Goal: Task Accomplishment & Management: Manage account settings

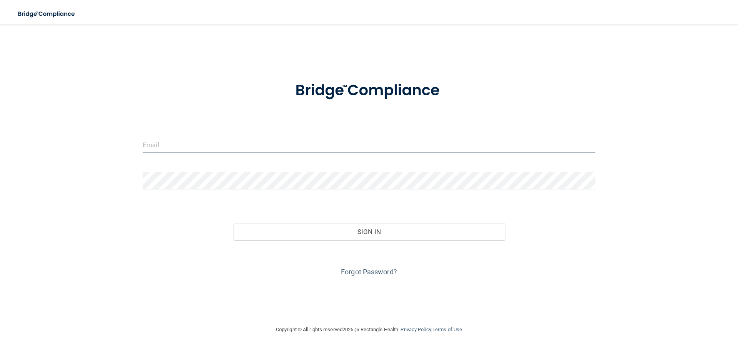
type input "[EMAIL_ADDRESS][DOMAIN_NAME]"
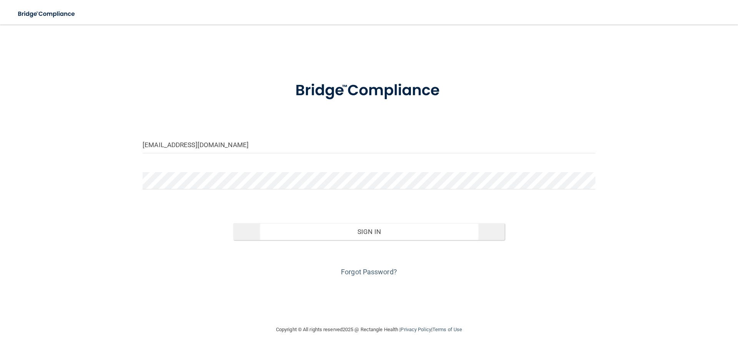
click at [382, 240] on div "Forgot Password?" at bounding box center [369, 259] width 464 height 38
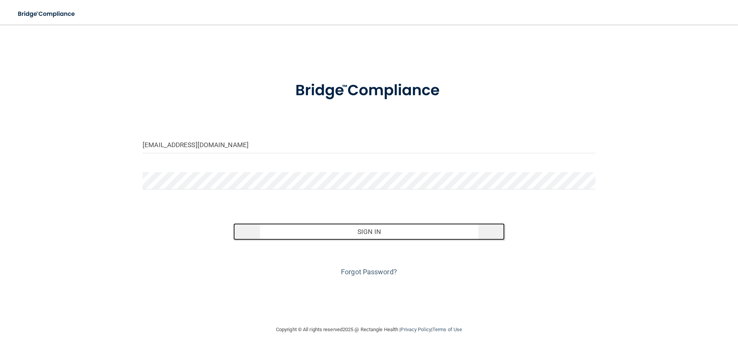
click at [377, 234] on button "Sign In" at bounding box center [369, 231] width 272 height 17
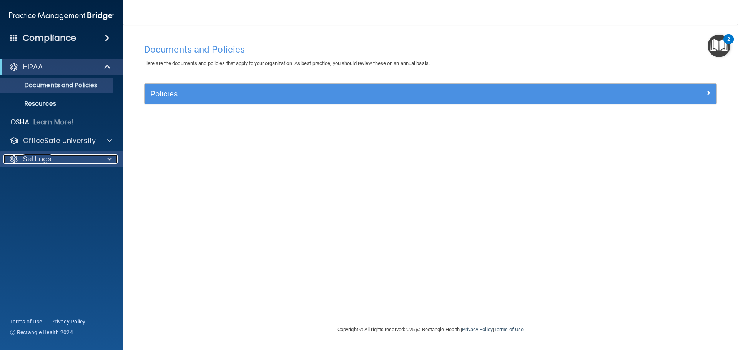
click at [110, 162] on span at bounding box center [109, 158] width 5 height 9
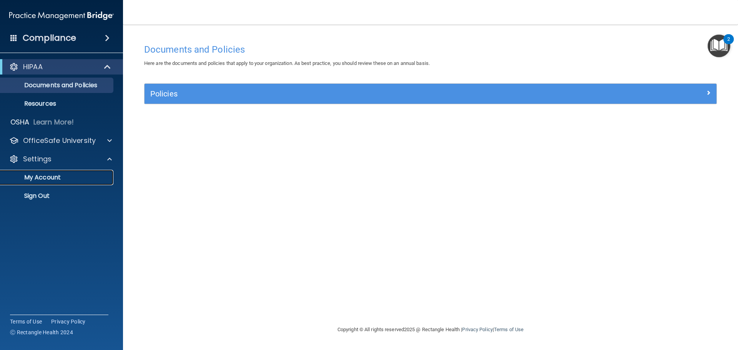
click at [40, 179] on p "My Account" at bounding box center [57, 178] width 105 height 8
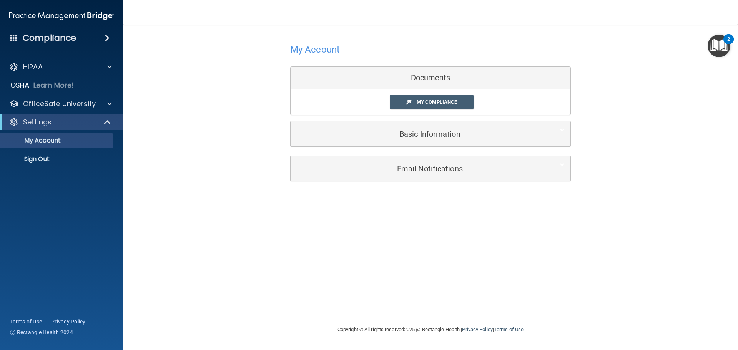
click at [78, 42] on div "Compliance" at bounding box center [61, 38] width 123 height 17
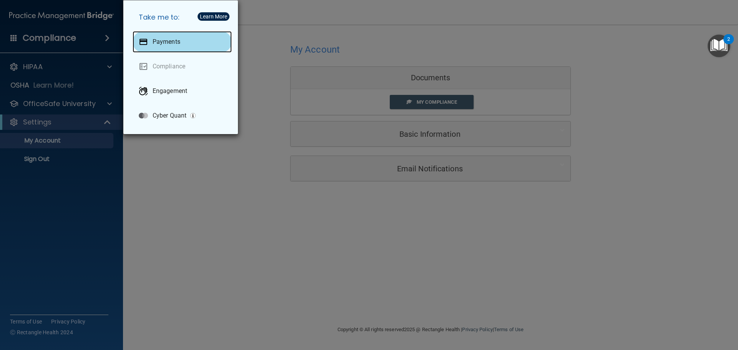
click at [183, 42] on div "Payments" at bounding box center [182, 42] width 99 height 22
